Goal: Find contact information: Find contact information

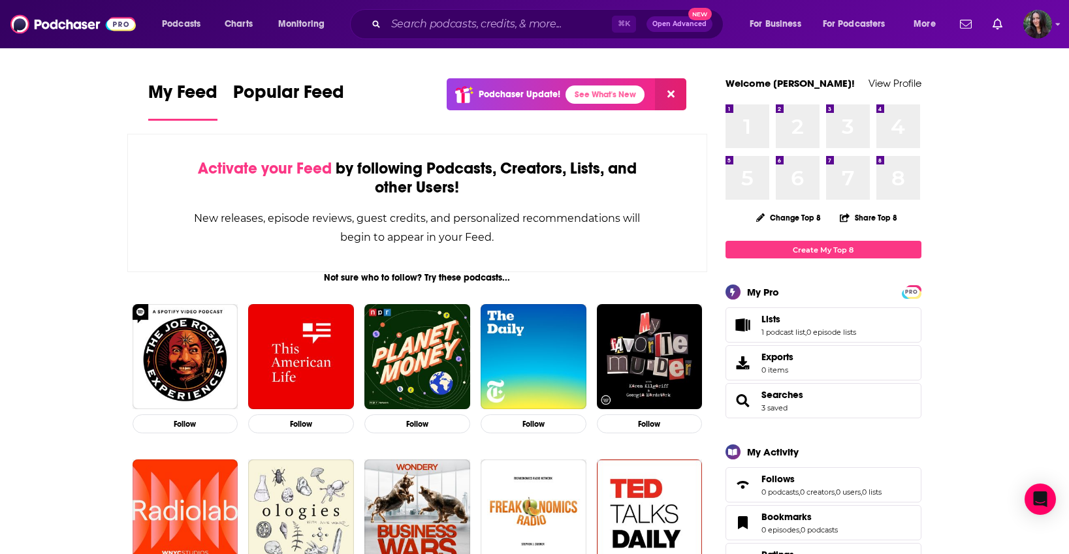
click at [438, 8] on div "Podcasts Charts Monitoring ⌘ K Open Advanced New For Business For Podcasters Mo…" at bounding box center [534, 24] width 1069 height 48
click at [443, 21] on input "Search podcasts, credits, & more..." at bounding box center [499, 24] width 226 height 21
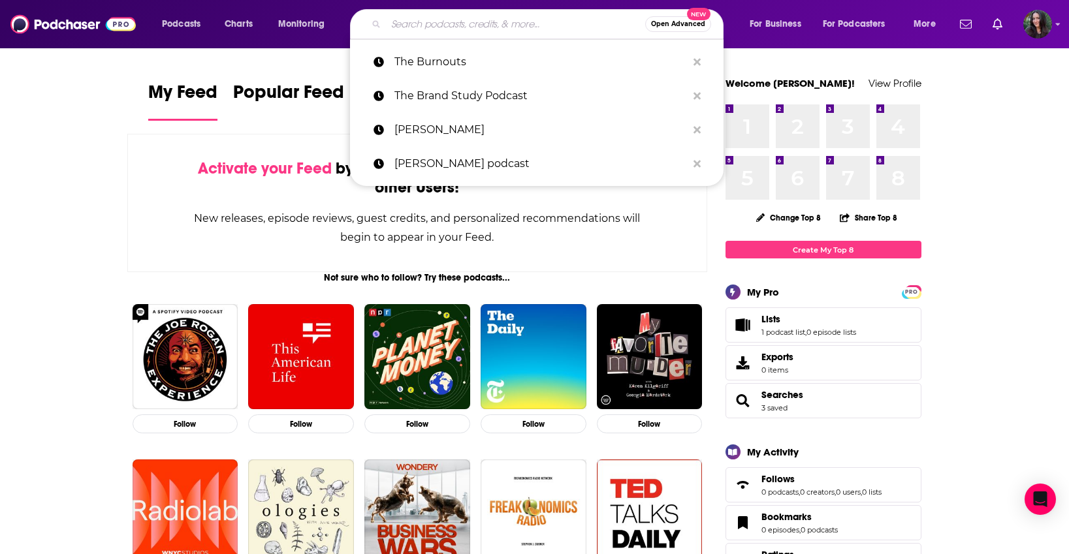
paste input "Entreprenista"
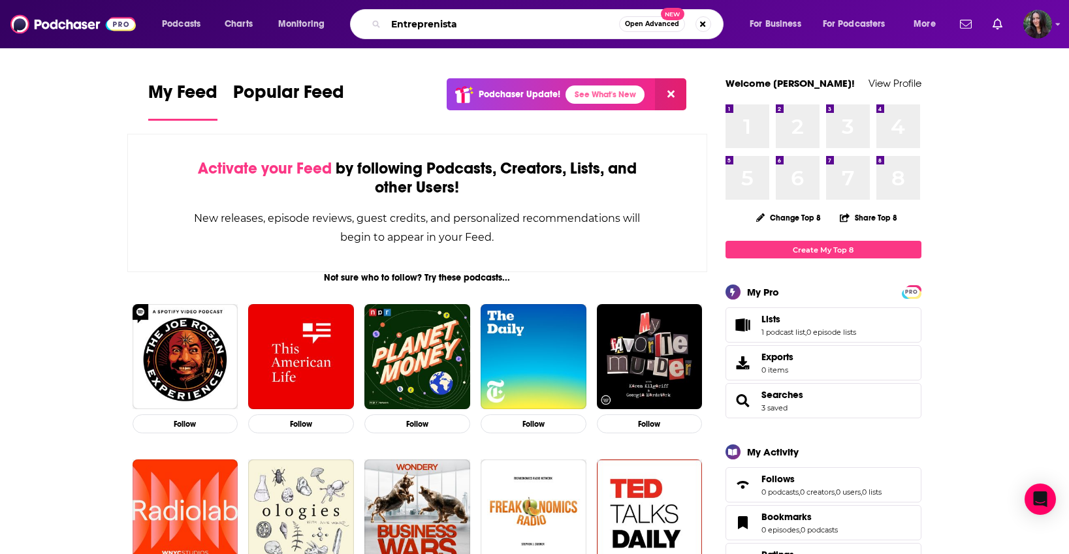
type input "Entreprenista"
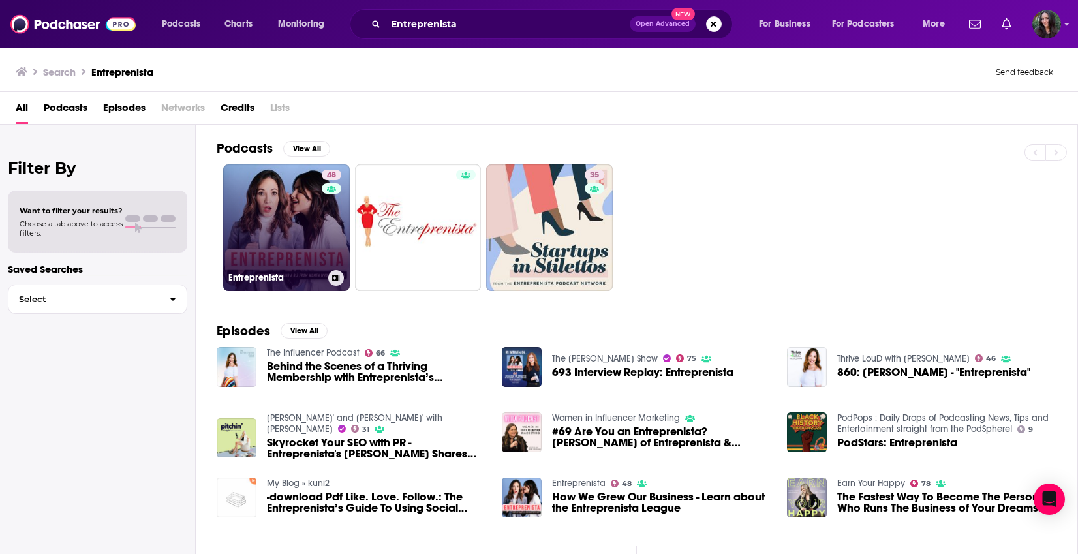
click at [268, 217] on link "48 Entreprenista" at bounding box center [286, 227] width 127 height 127
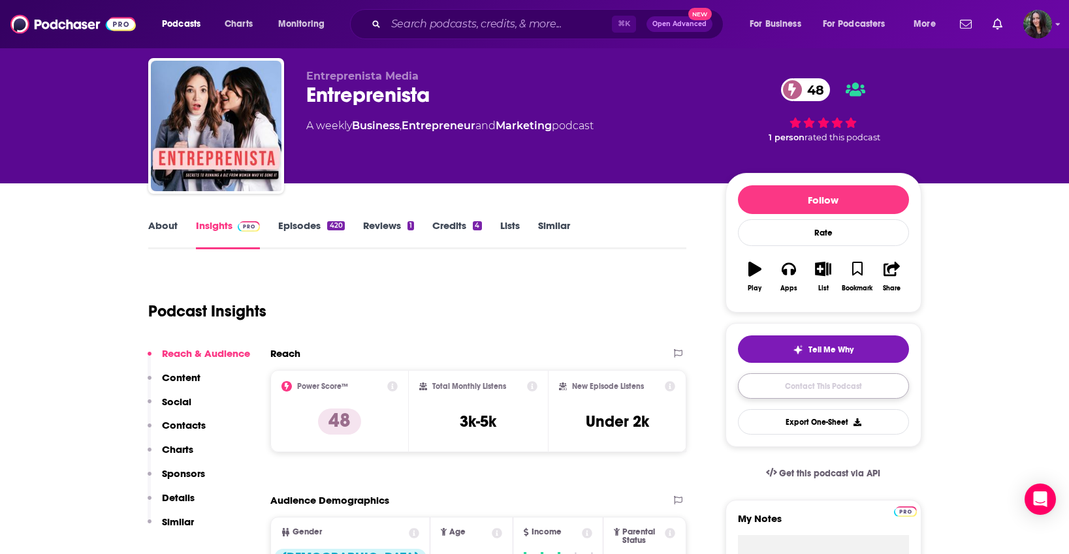
click at [779, 394] on link "Contact This Podcast" at bounding box center [823, 385] width 171 height 25
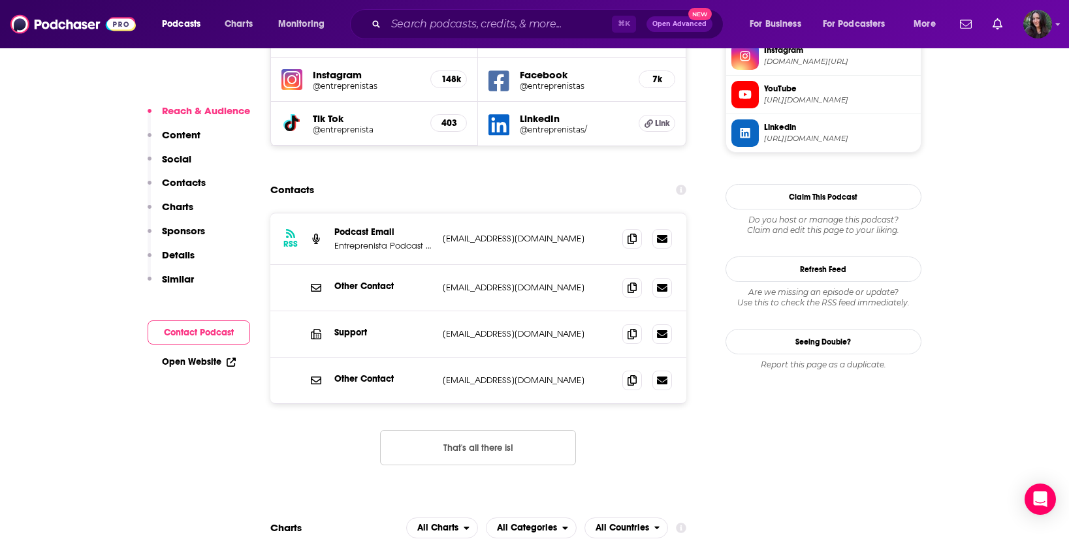
scroll to position [1258, 0]
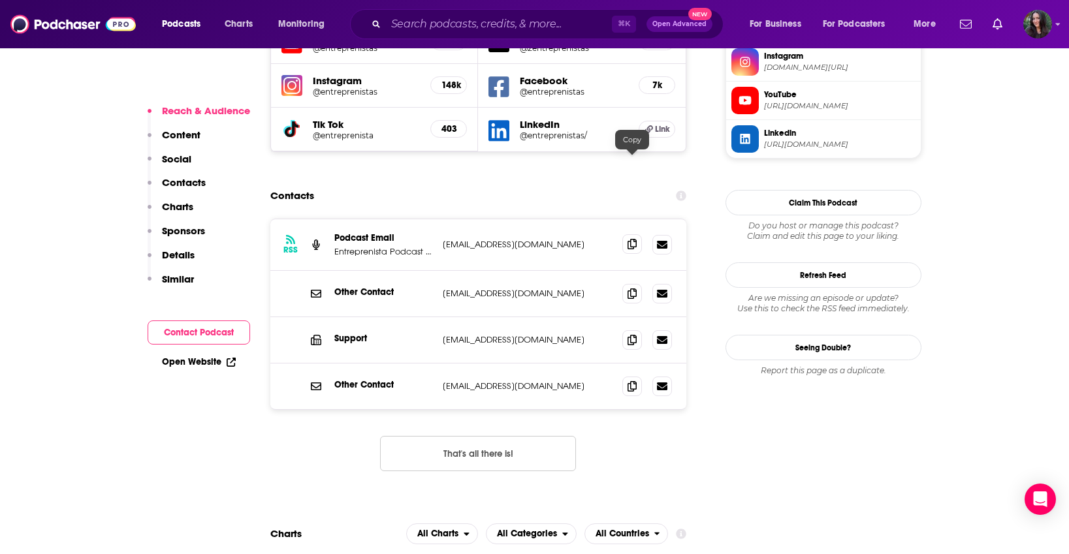
click at [631, 239] on icon at bounding box center [631, 244] width 9 height 10
click at [424, 31] on input "Search podcasts, credits, & more..." at bounding box center [499, 24] width 226 height 21
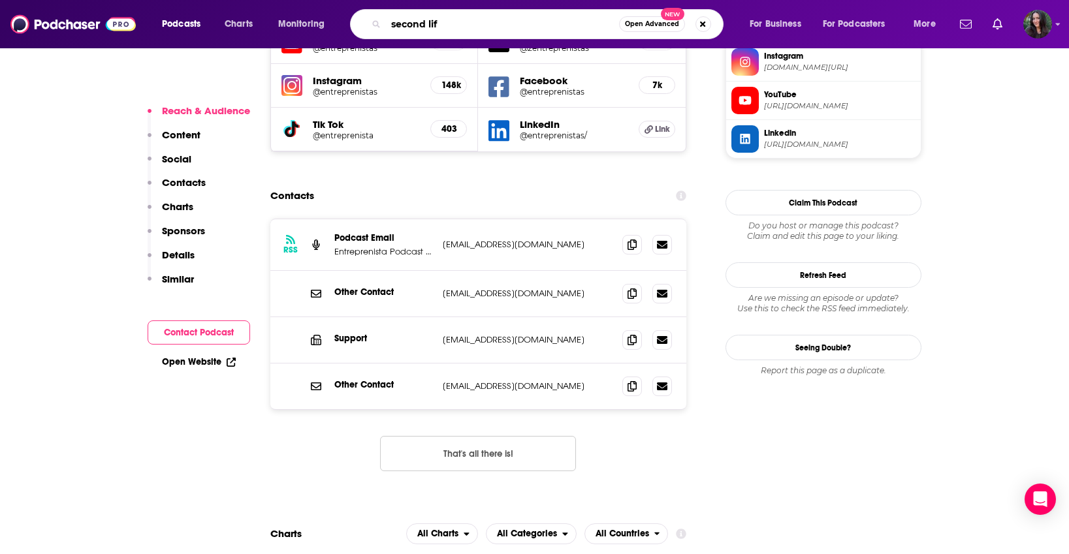
type input "second life"
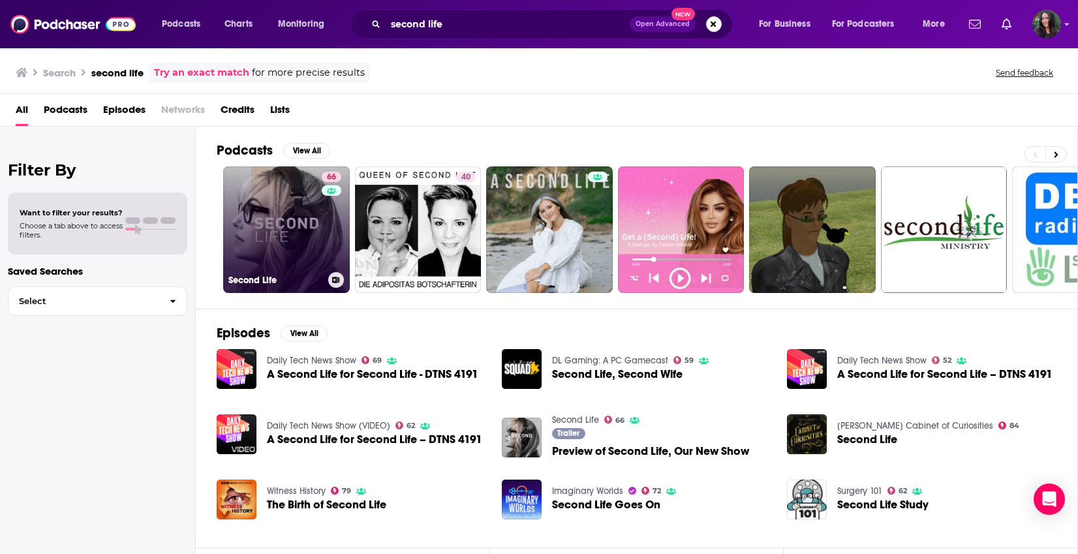
click at [296, 237] on link "66 Second Life" at bounding box center [286, 229] width 127 height 127
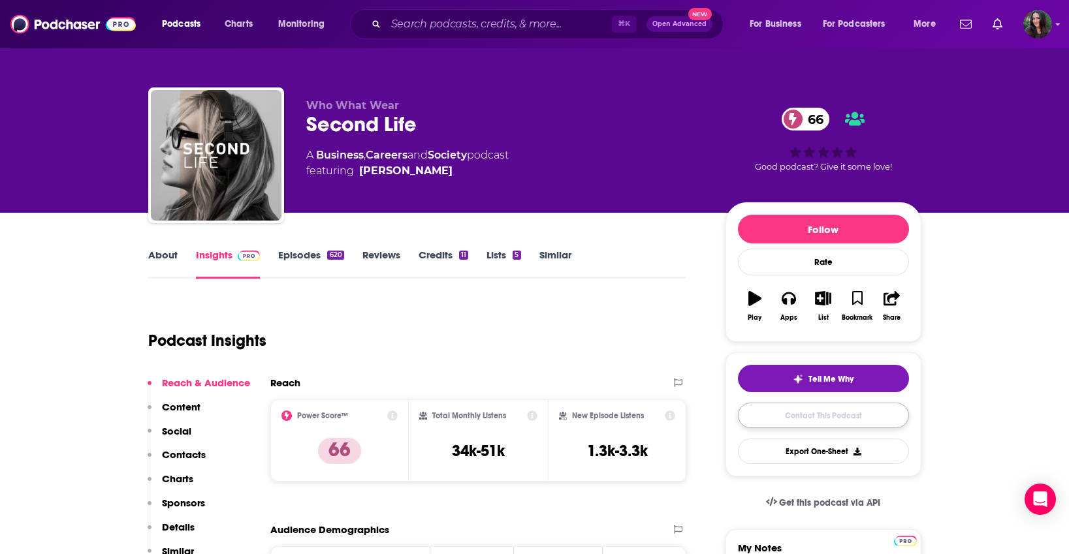
click at [820, 409] on link "Contact This Podcast" at bounding box center [823, 415] width 171 height 25
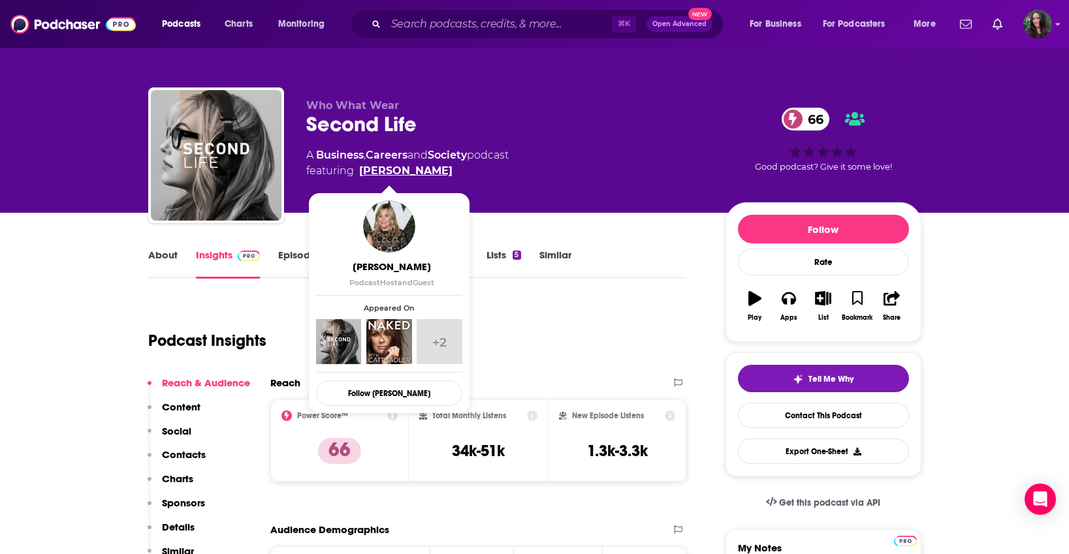
click at [380, 173] on link "[PERSON_NAME]" at bounding box center [405, 171] width 93 height 16
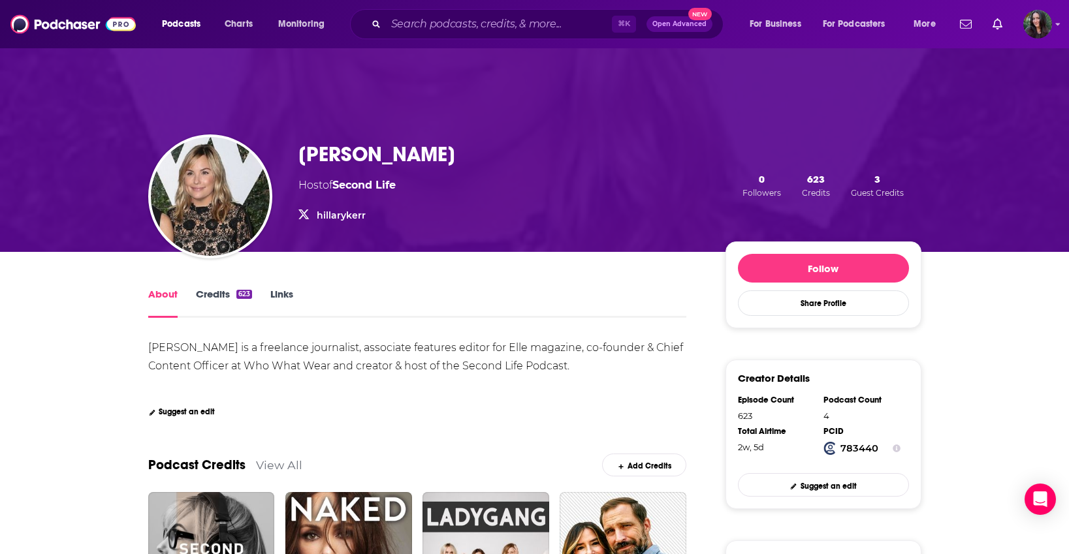
click at [285, 296] on link "Links" at bounding box center [281, 303] width 23 height 30
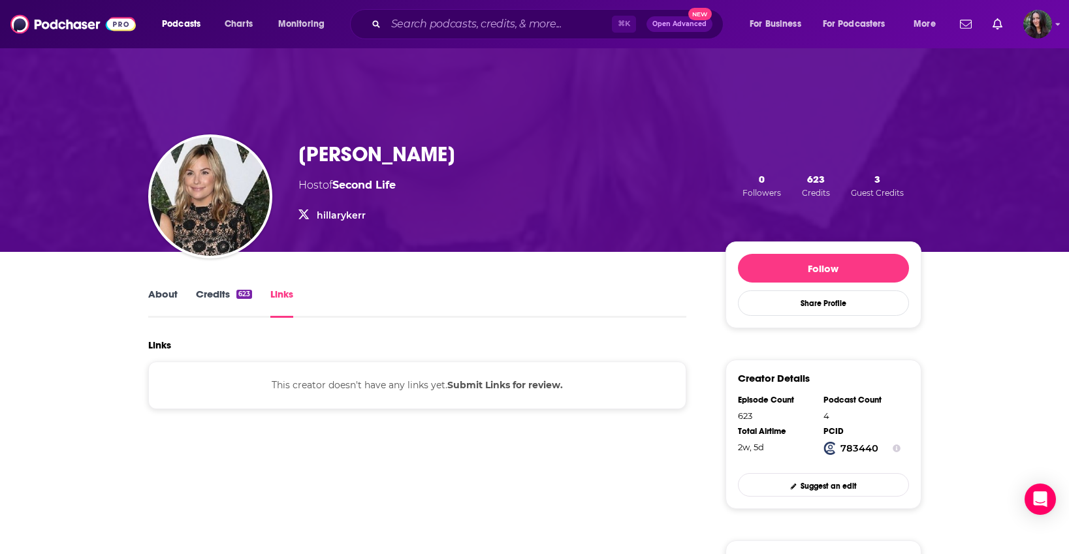
click at [219, 300] on link "Credits 623" at bounding box center [224, 303] width 56 height 30
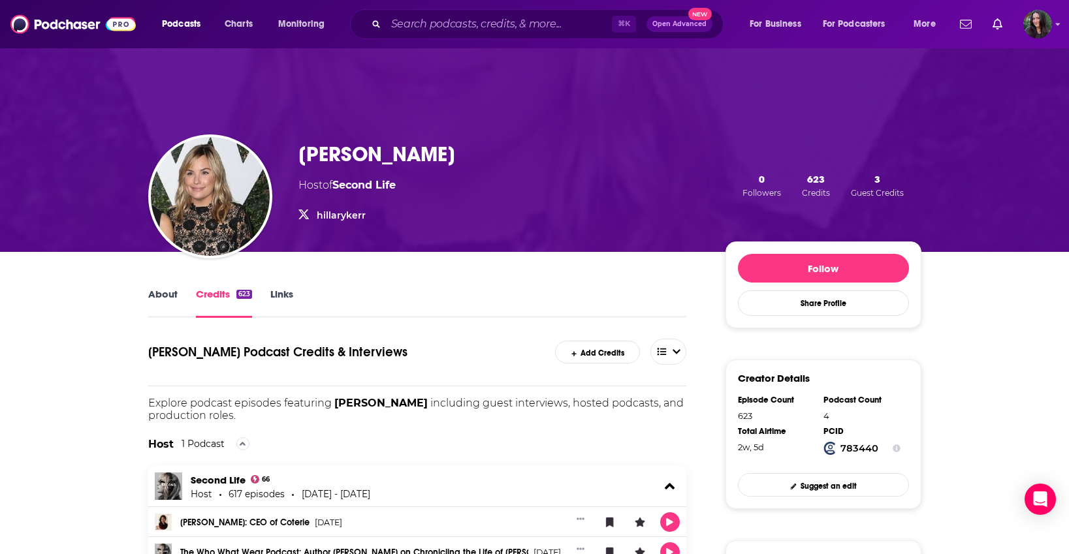
click at [174, 295] on link "About" at bounding box center [162, 303] width 29 height 30
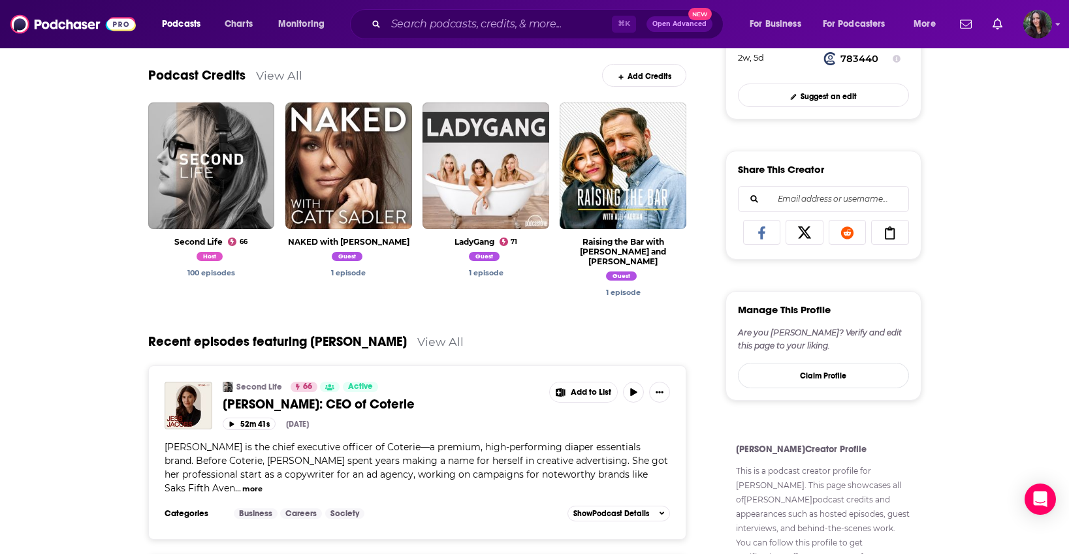
scroll to position [396, 0]
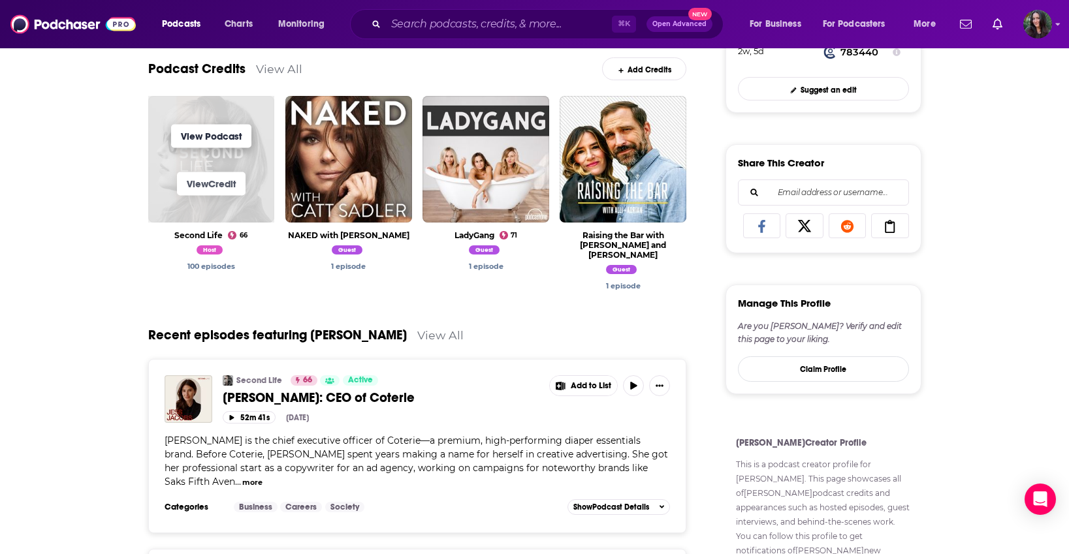
click at [221, 139] on link "View Podcast" at bounding box center [211, 135] width 80 height 23
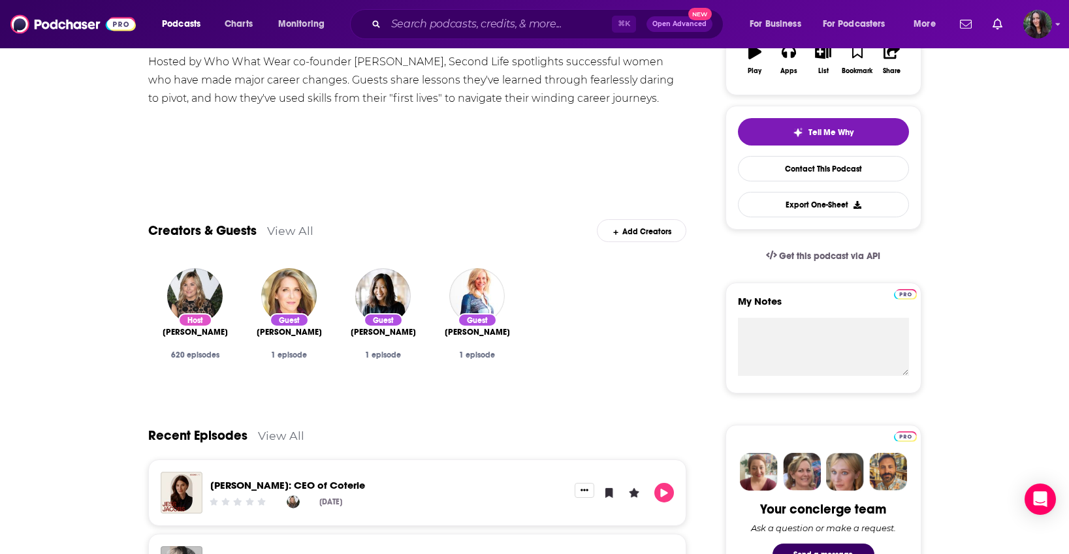
scroll to position [136, 0]
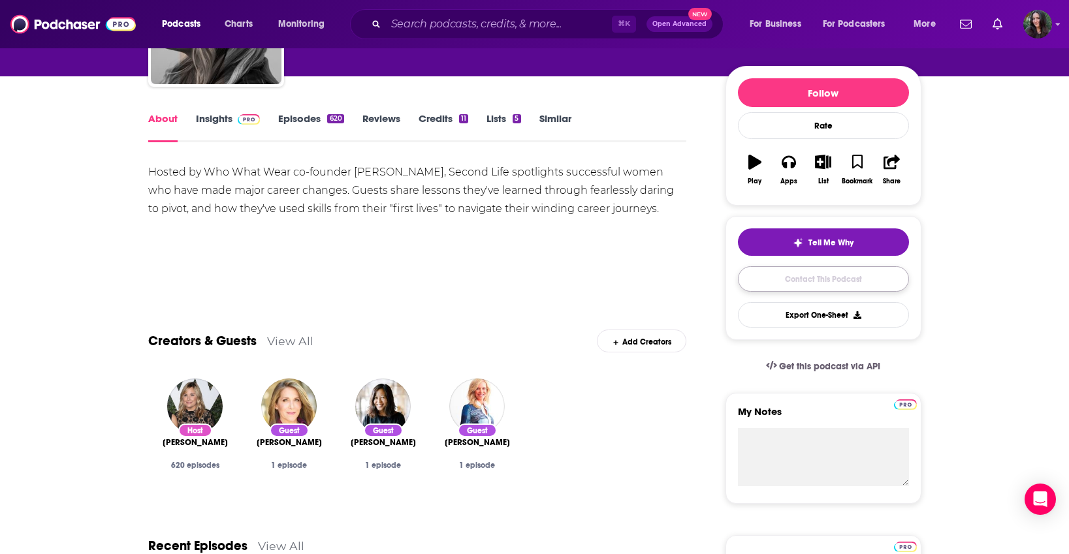
click at [828, 282] on link "Contact This Podcast" at bounding box center [823, 278] width 171 height 25
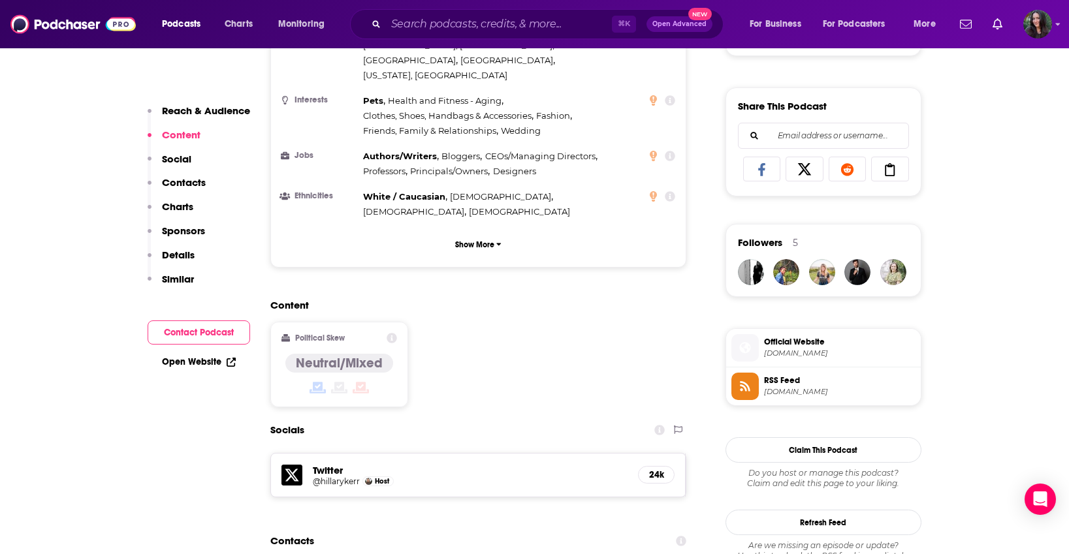
scroll to position [770, 0]
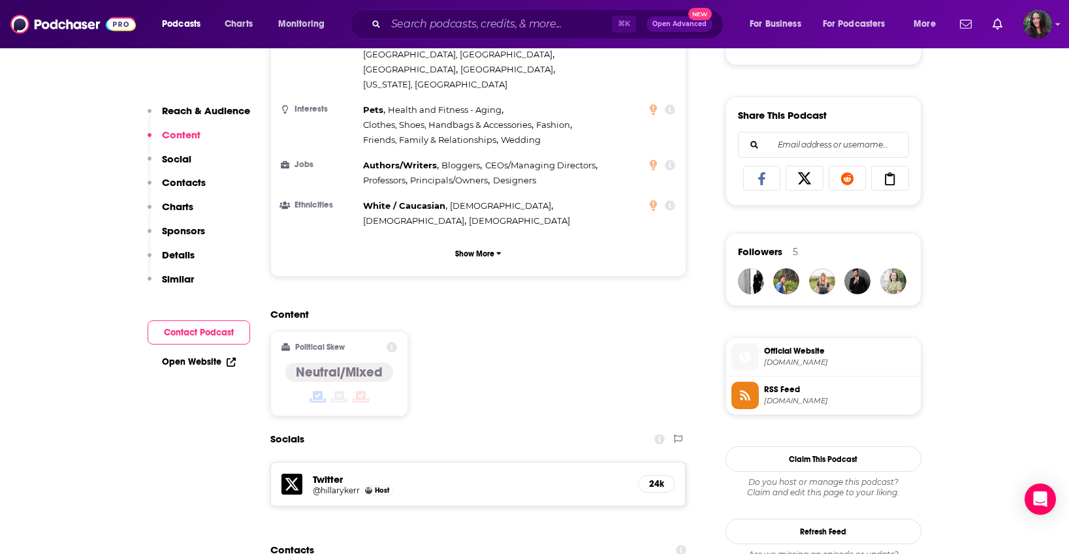
click at [217, 336] on button "Contact Podcast" at bounding box center [199, 332] width 102 height 24
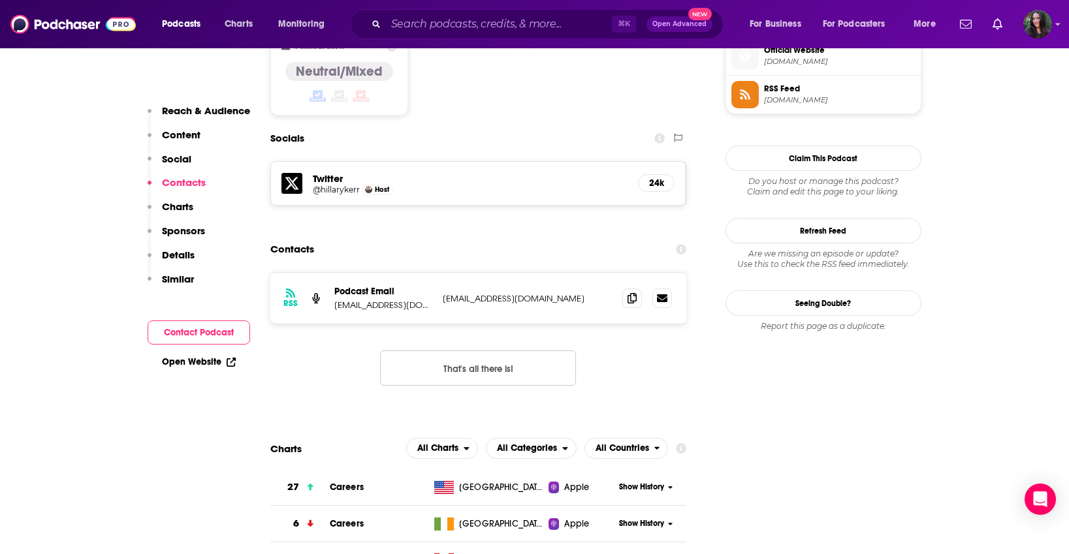
scroll to position [1075, 0]
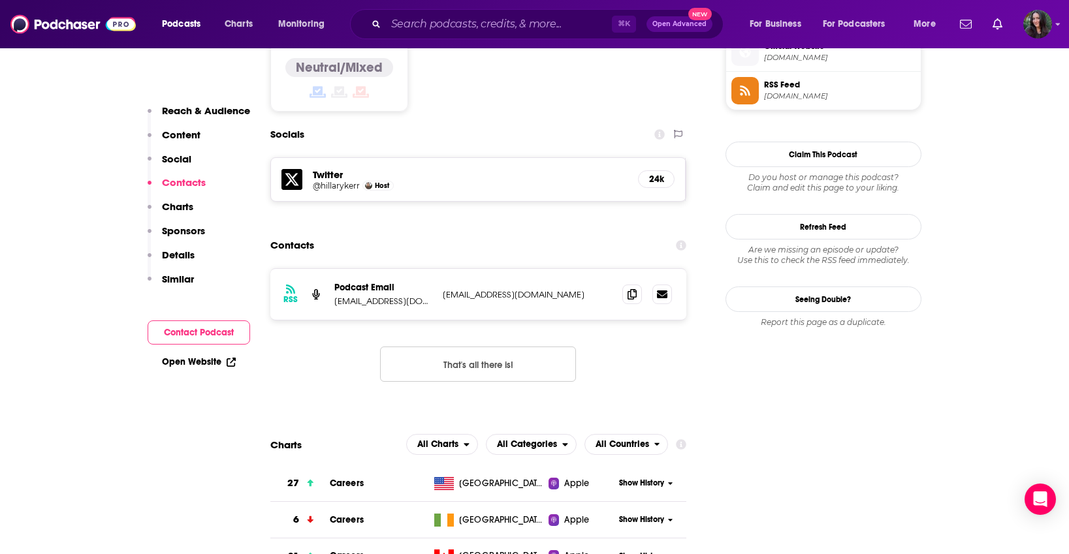
click at [504, 347] on button "That's all there is!" at bounding box center [478, 364] width 196 height 35
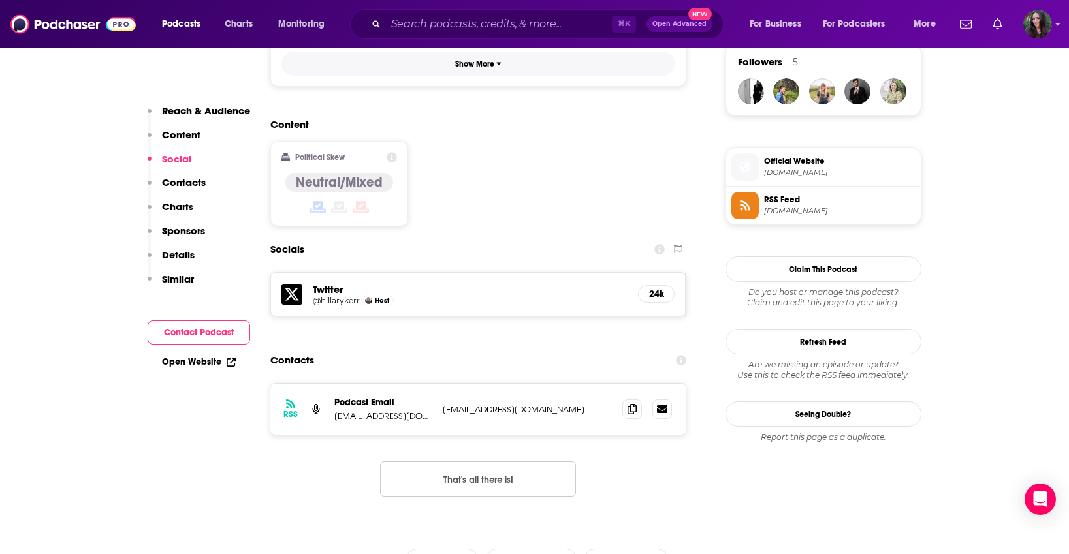
scroll to position [1004, 0]
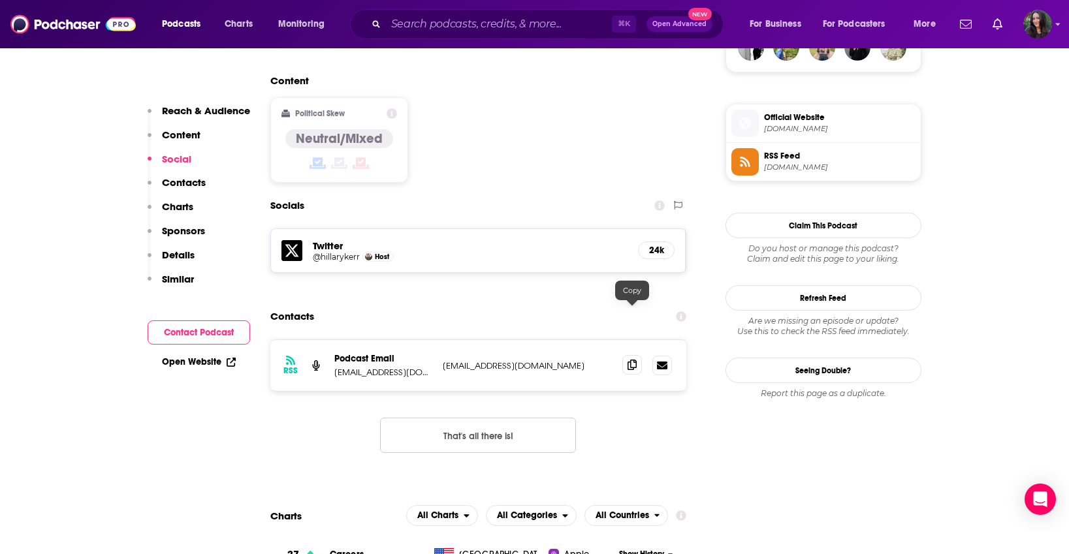
click at [634, 360] on icon at bounding box center [631, 365] width 9 height 10
